Goal: Find specific page/section: Find specific page/section

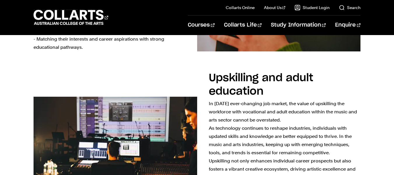
scroll to position [562, 0]
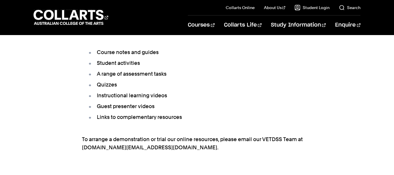
scroll to position [1150, 0]
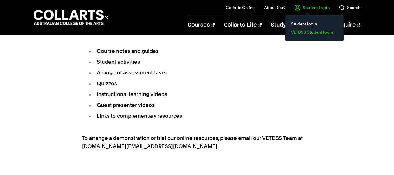
click at [308, 32] on link "VETDSS Student login" at bounding box center [314, 32] width 49 height 8
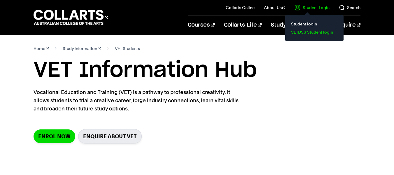
click at [315, 31] on link "VETDSS Student login" at bounding box center [314, 32] width 49 height 8
